Goal: Task Accomplishment & Management: Manage account settings

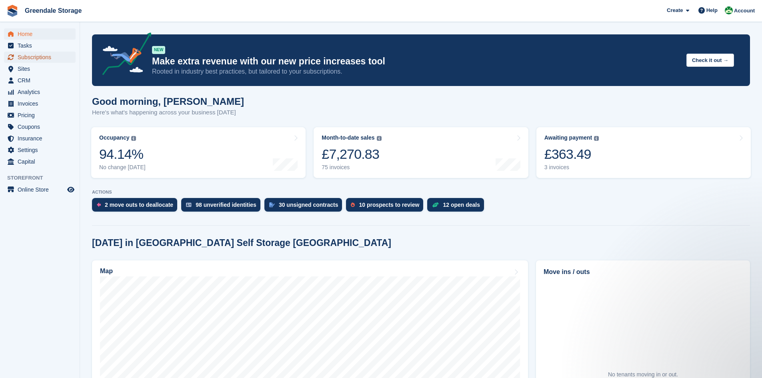
click at [36, 58] on span "Subscriptions" at bounding box center [42, 57] width 48 height 11
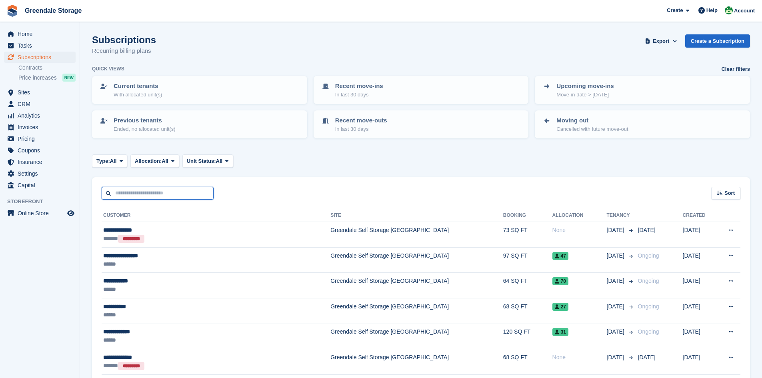
click at [136, 196] on input "text" at bounding box center [158, 193] width 112 height 13
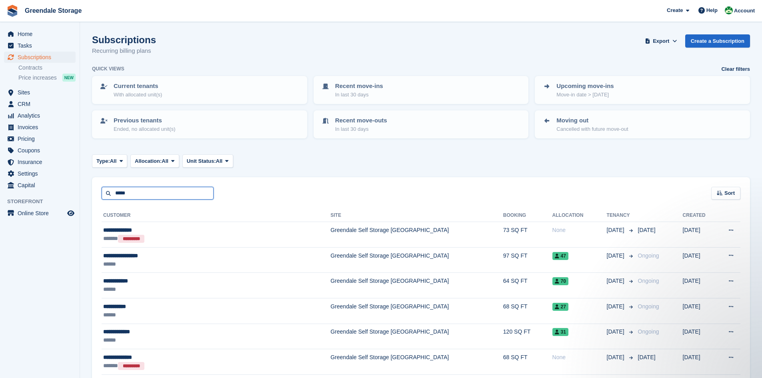
type input "*****"
